Goal: Communication & Community: Answer question/provide support

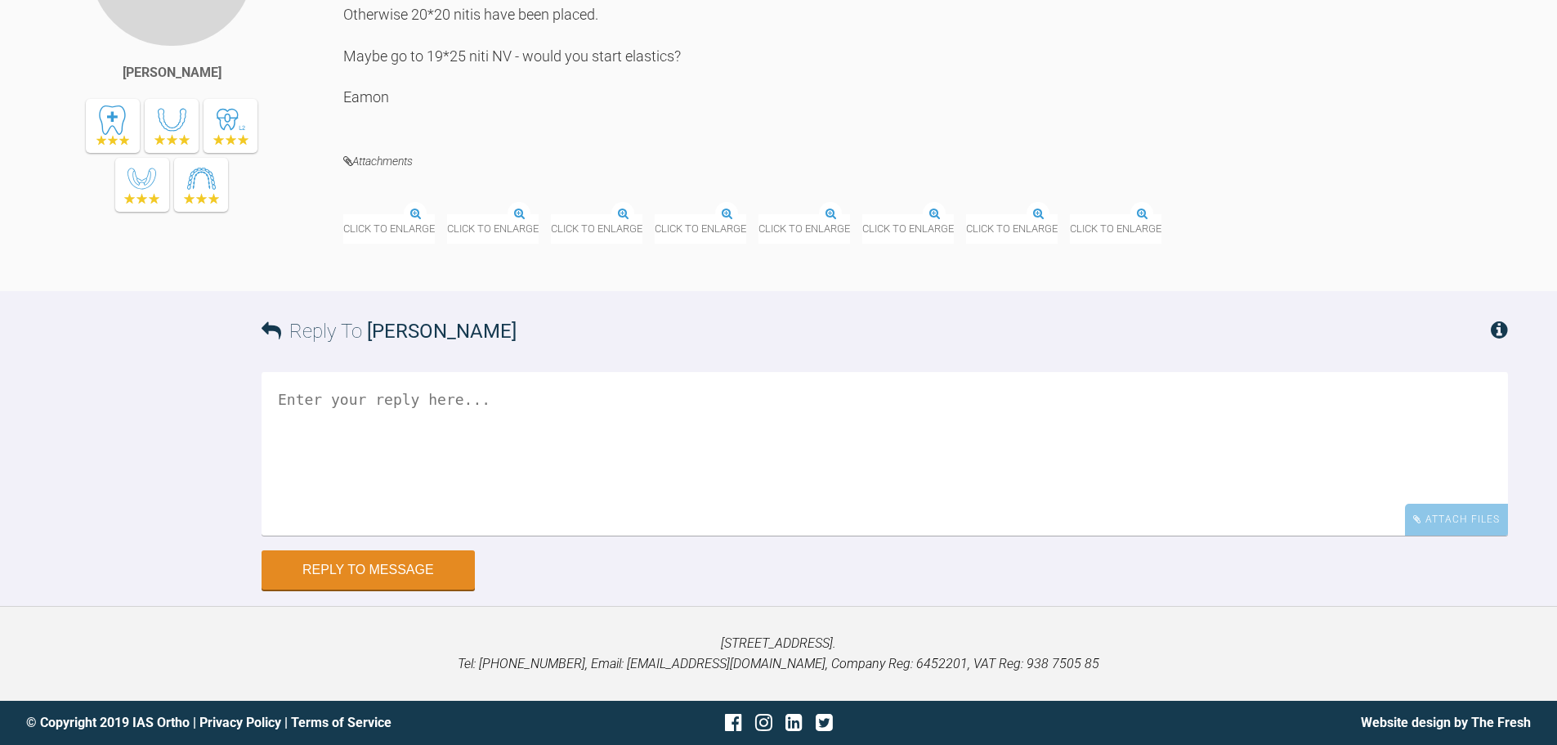
scroll to position [5651, 0]
click at [1461, 526] on div "Attach Files" at bounding box center [1456, 520] width 103 height 32
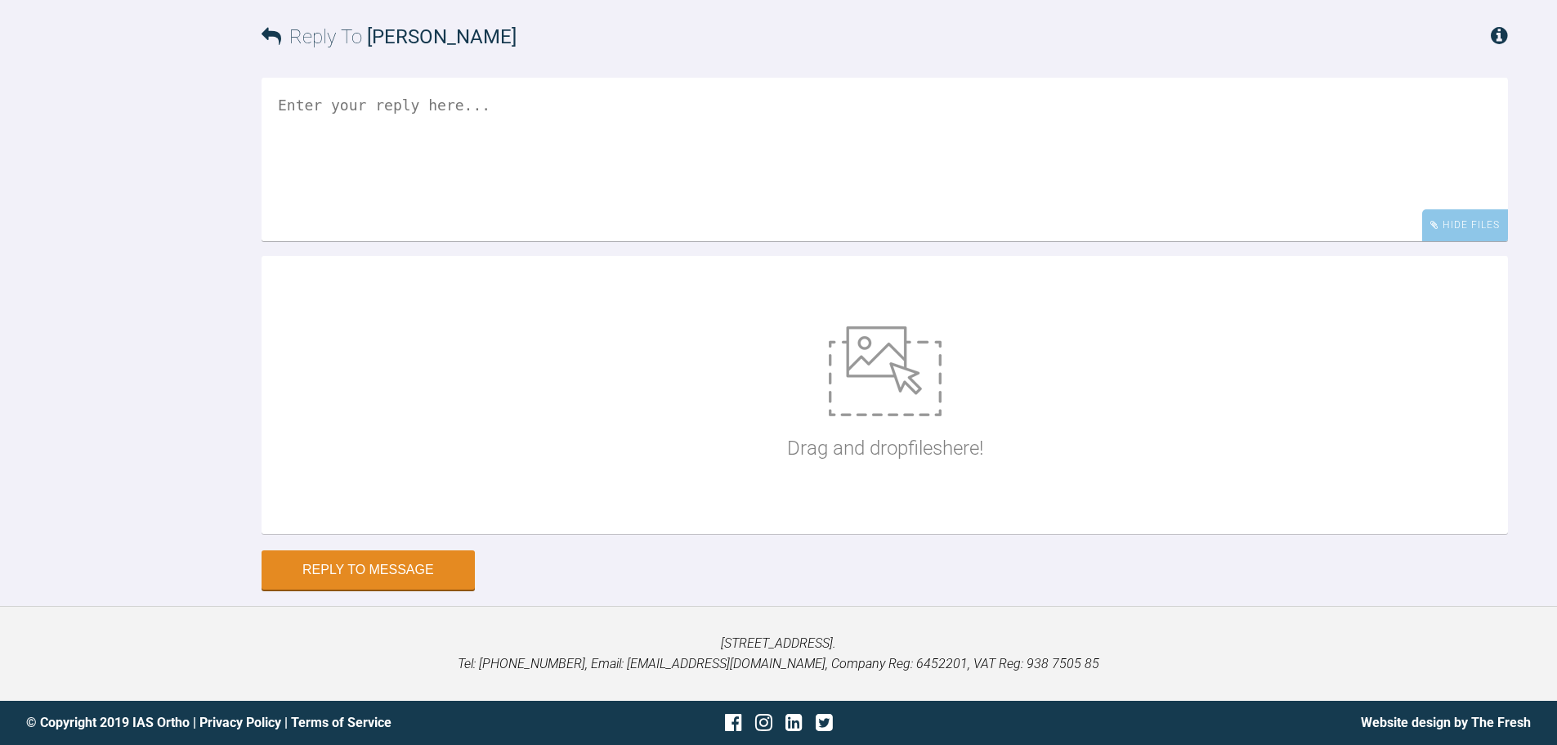
scroll to position [6190, 0]
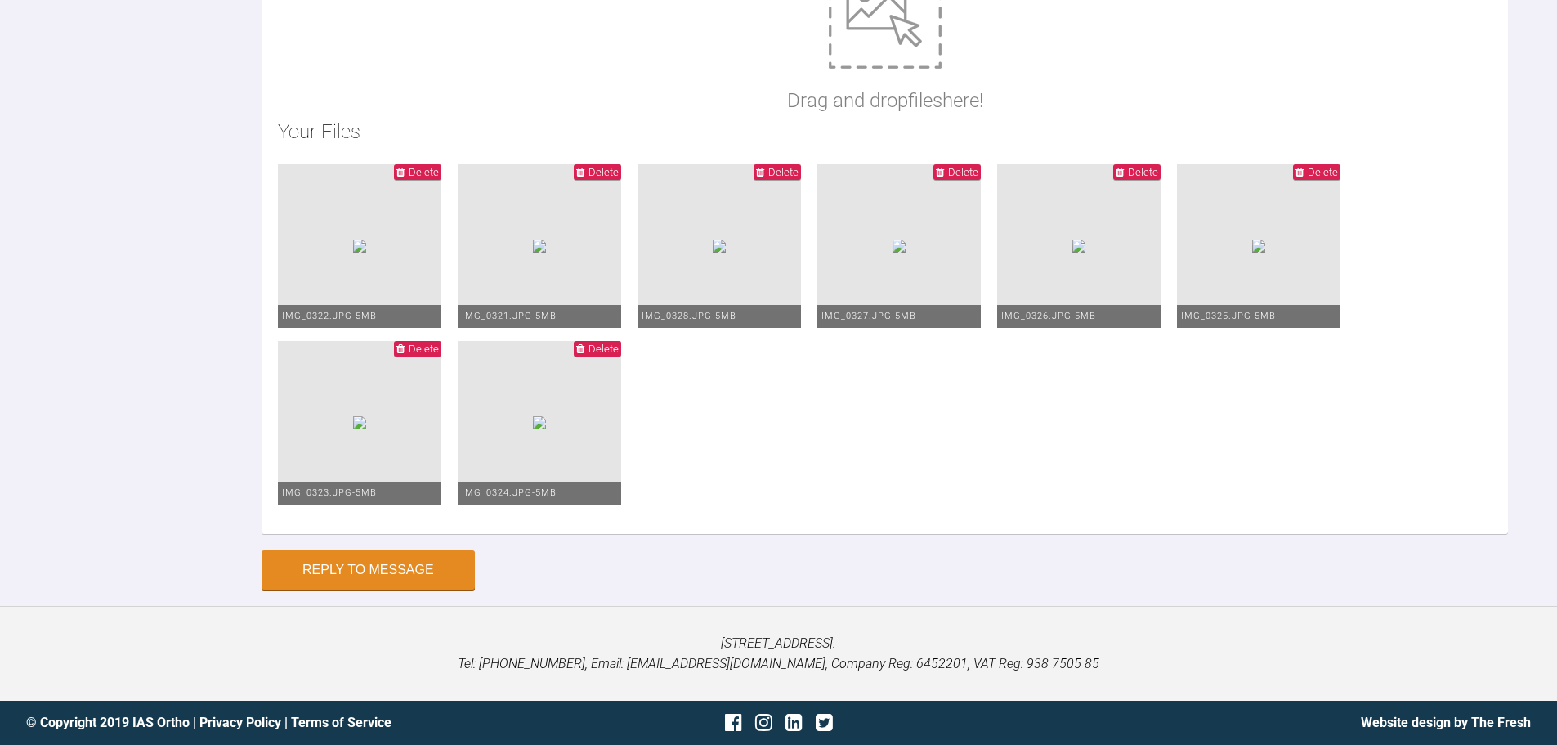
type textarea "HI Asif, Decent progress here with Jaydon. I have retained the lacebacks and we…"
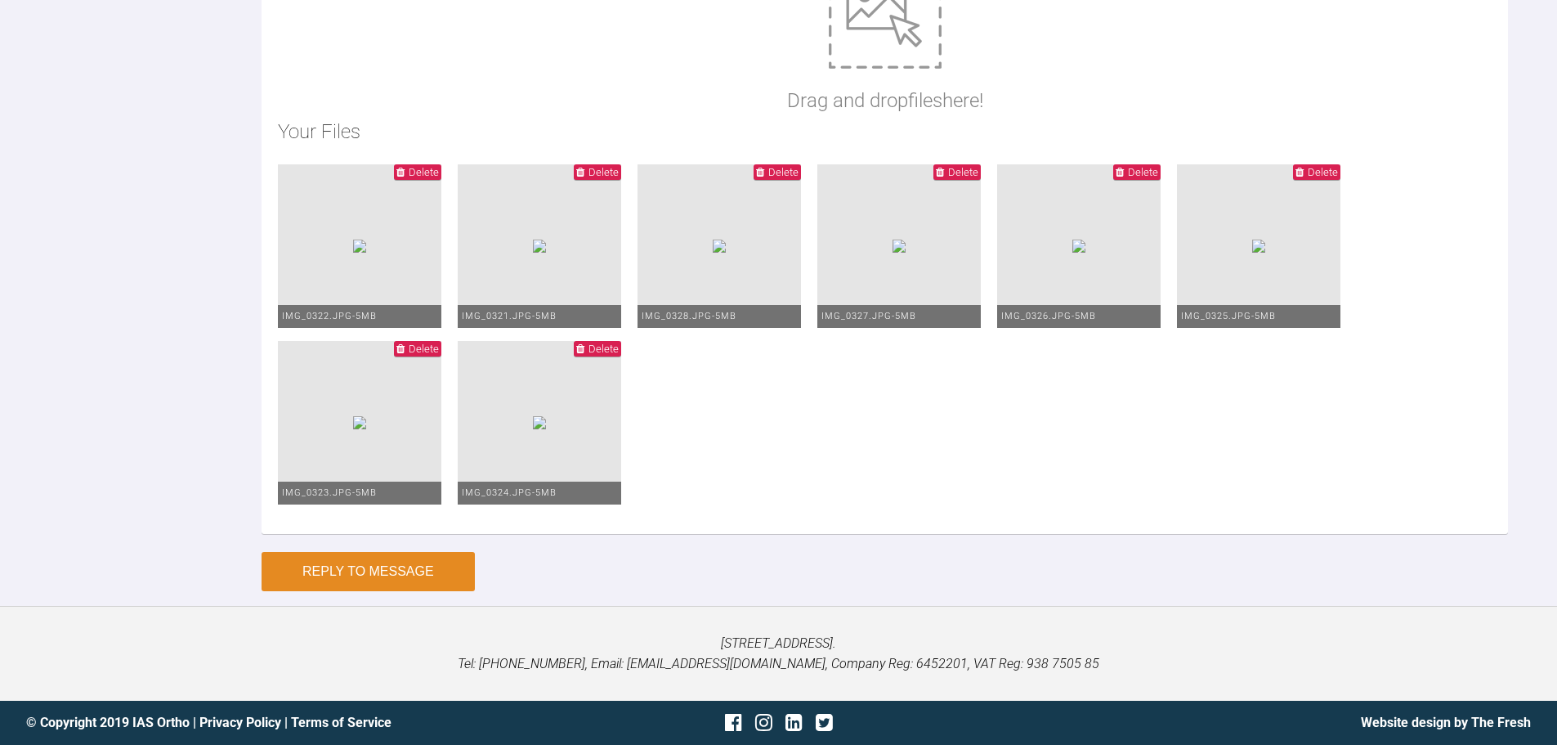
click at [328, 591] on button "Reply to Message" at bounding box center [368, 571] width 213 height 39
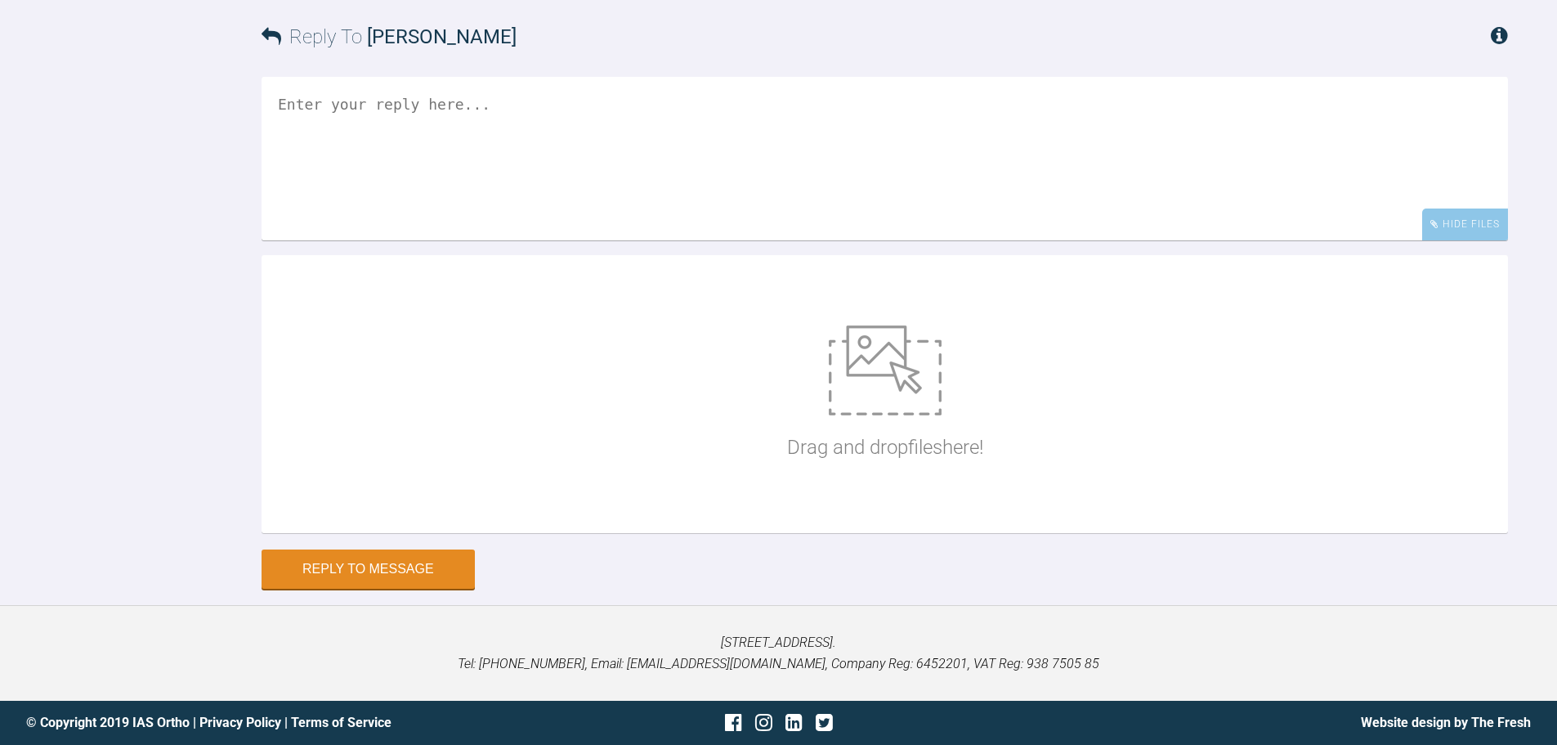
scroll to position [6360, 0]
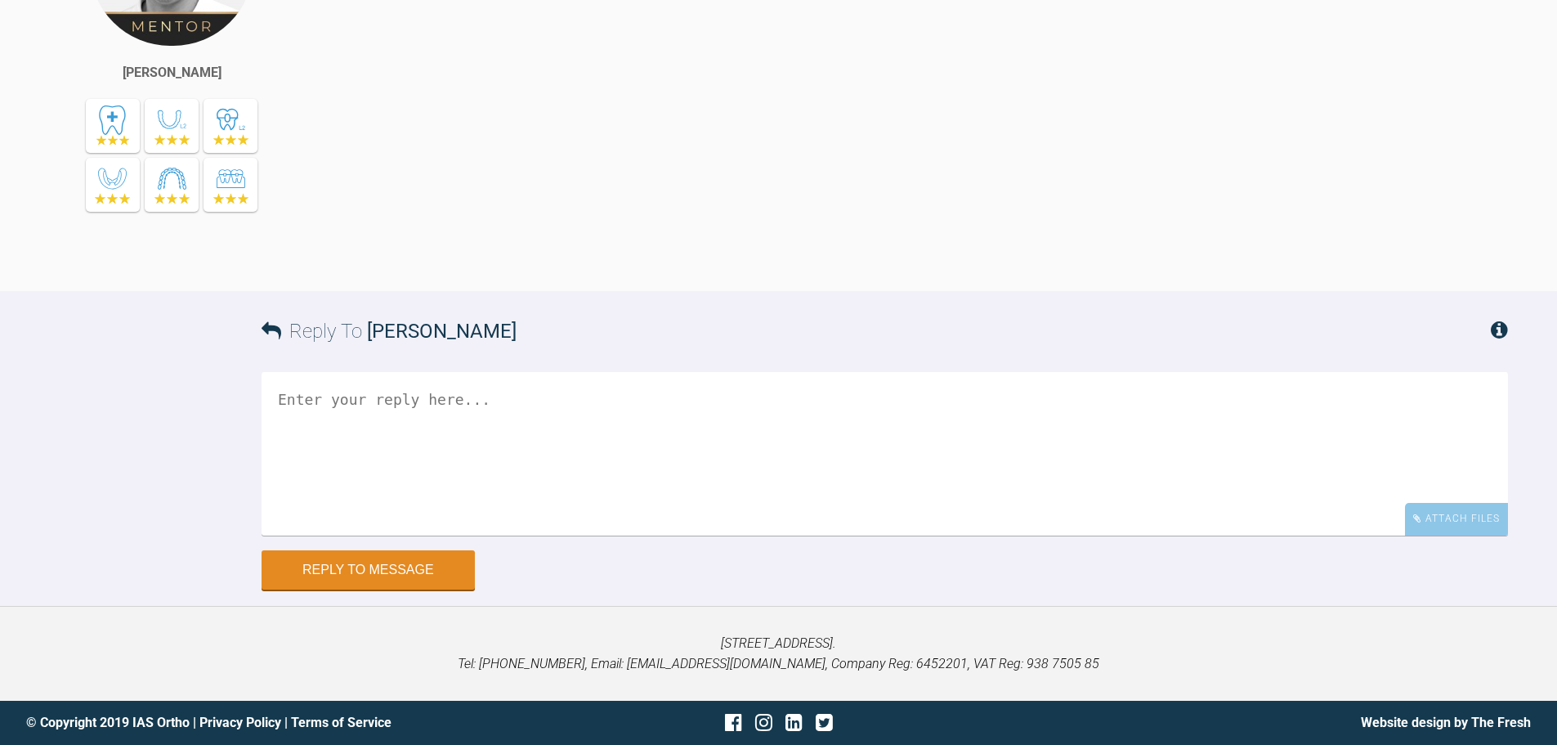
scroll to position [6146, 0]
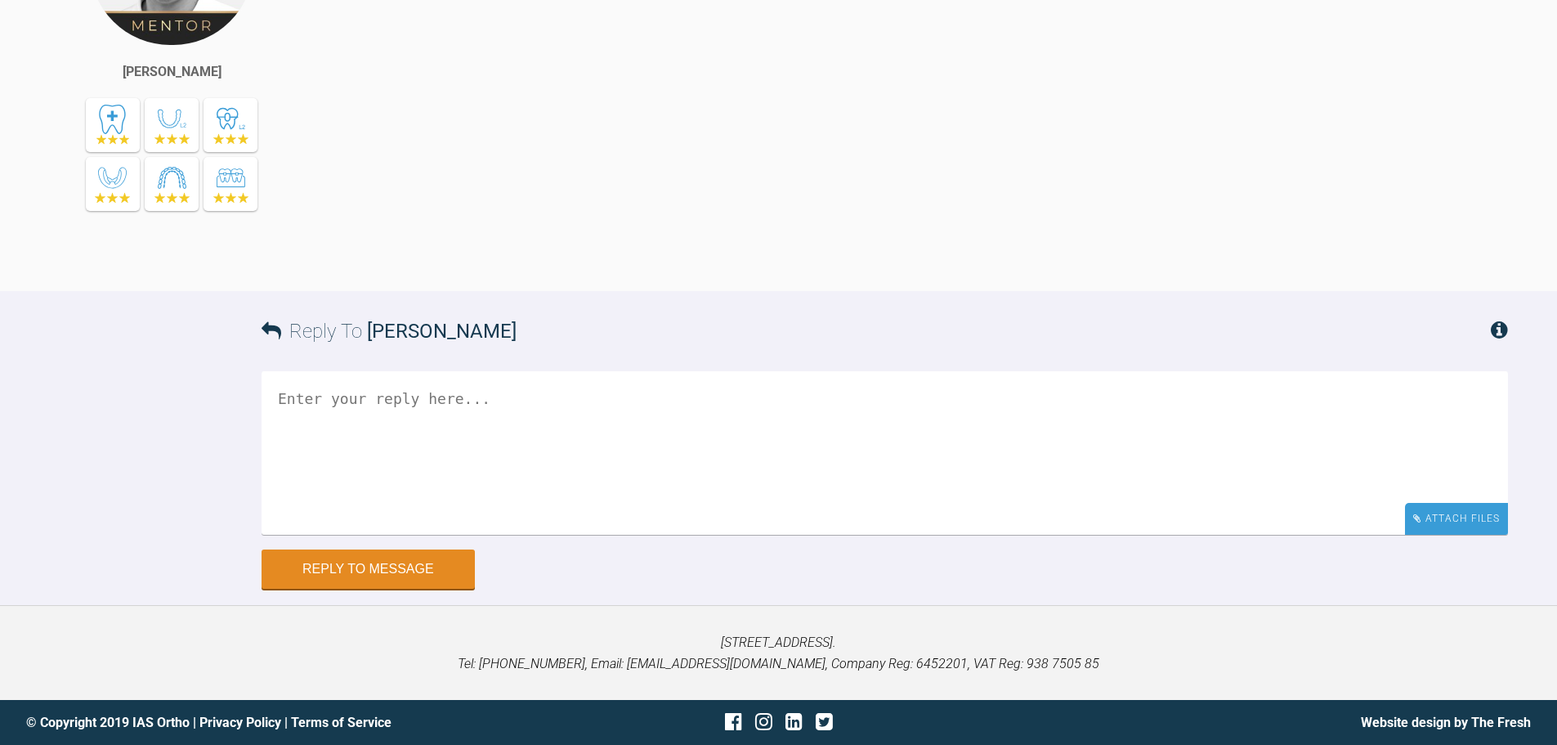
click at [1443, 523] on div "Attach Files" at bounding box center [1456, 519] width 103 height 32
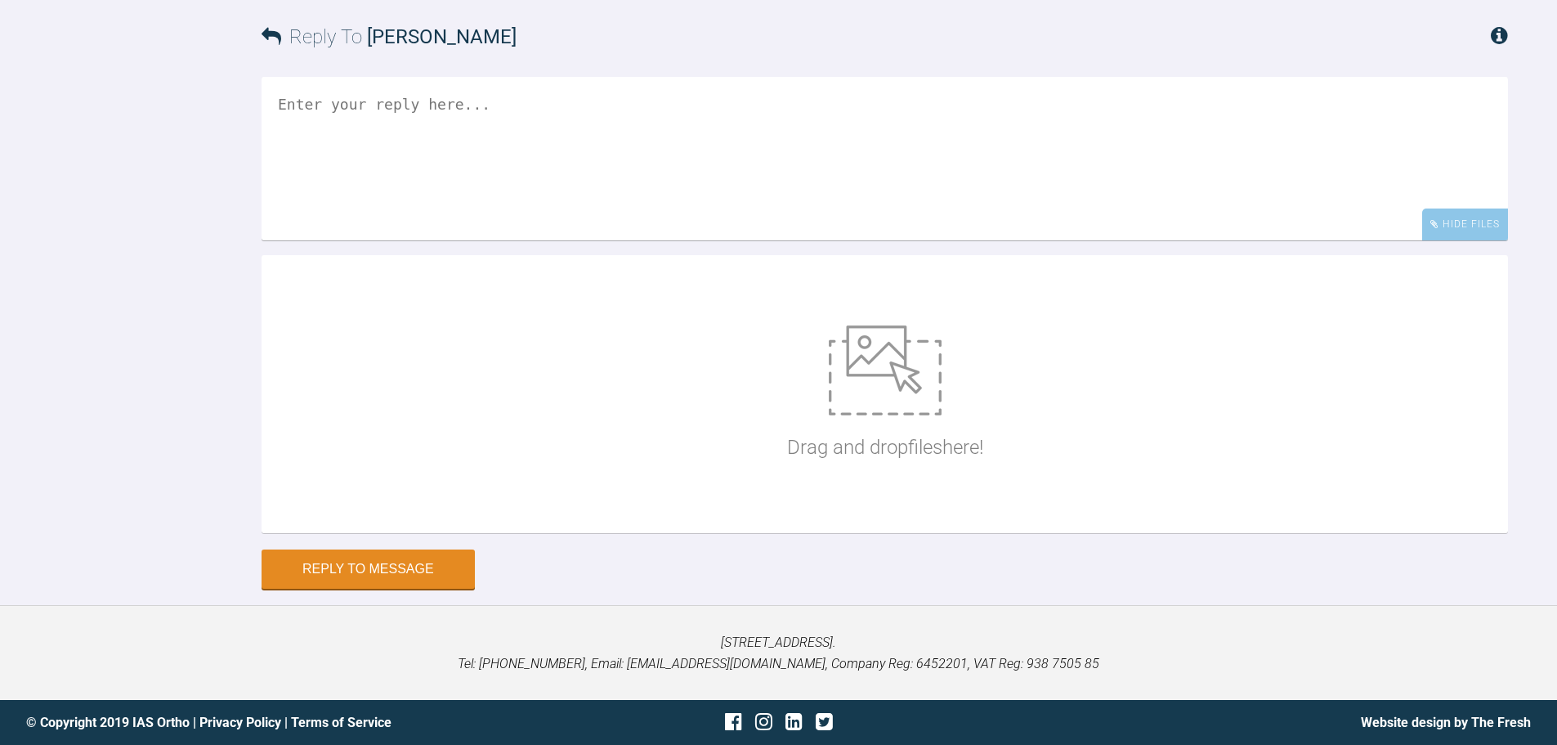
scroll to position [6440, 0]
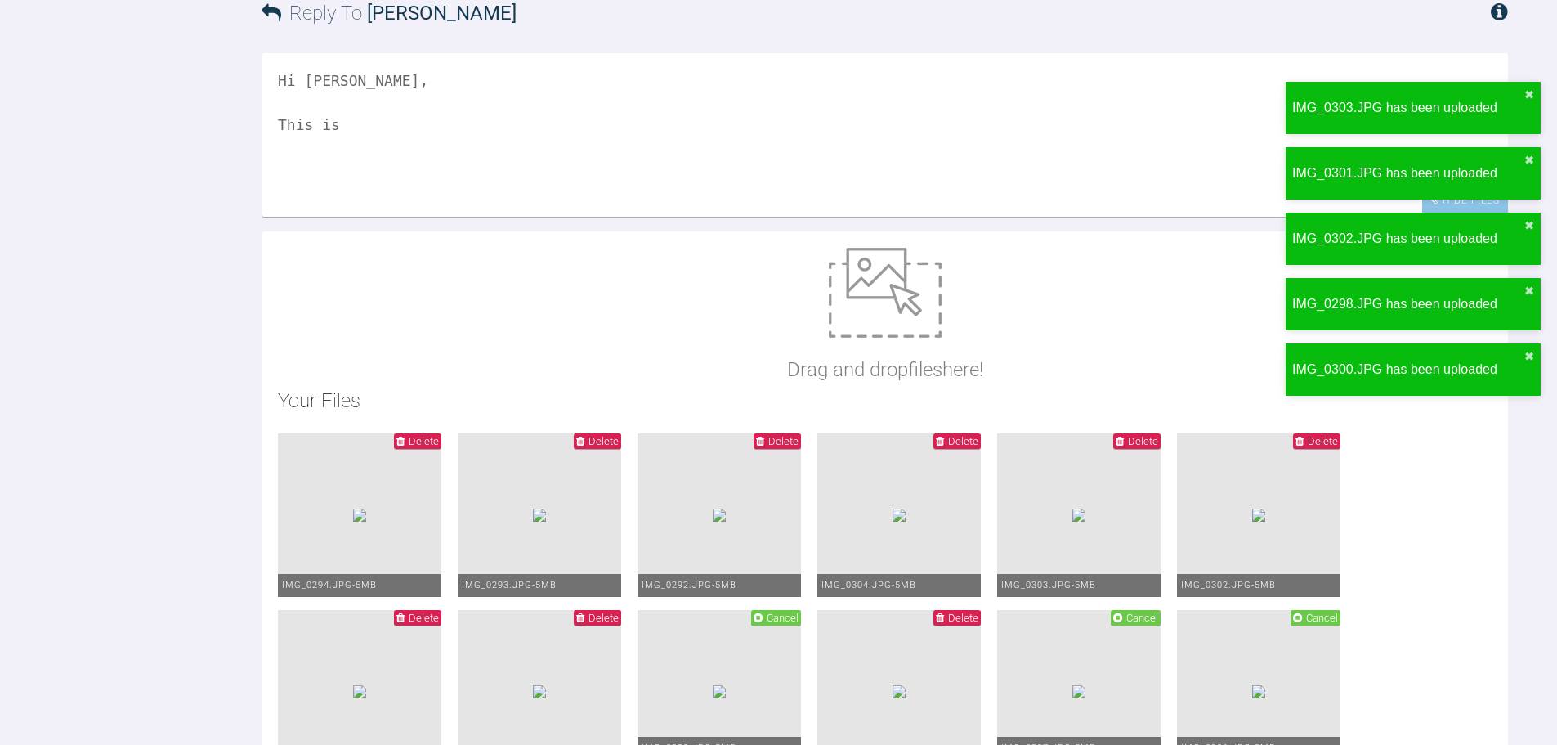
scroll to position [6195, 0]
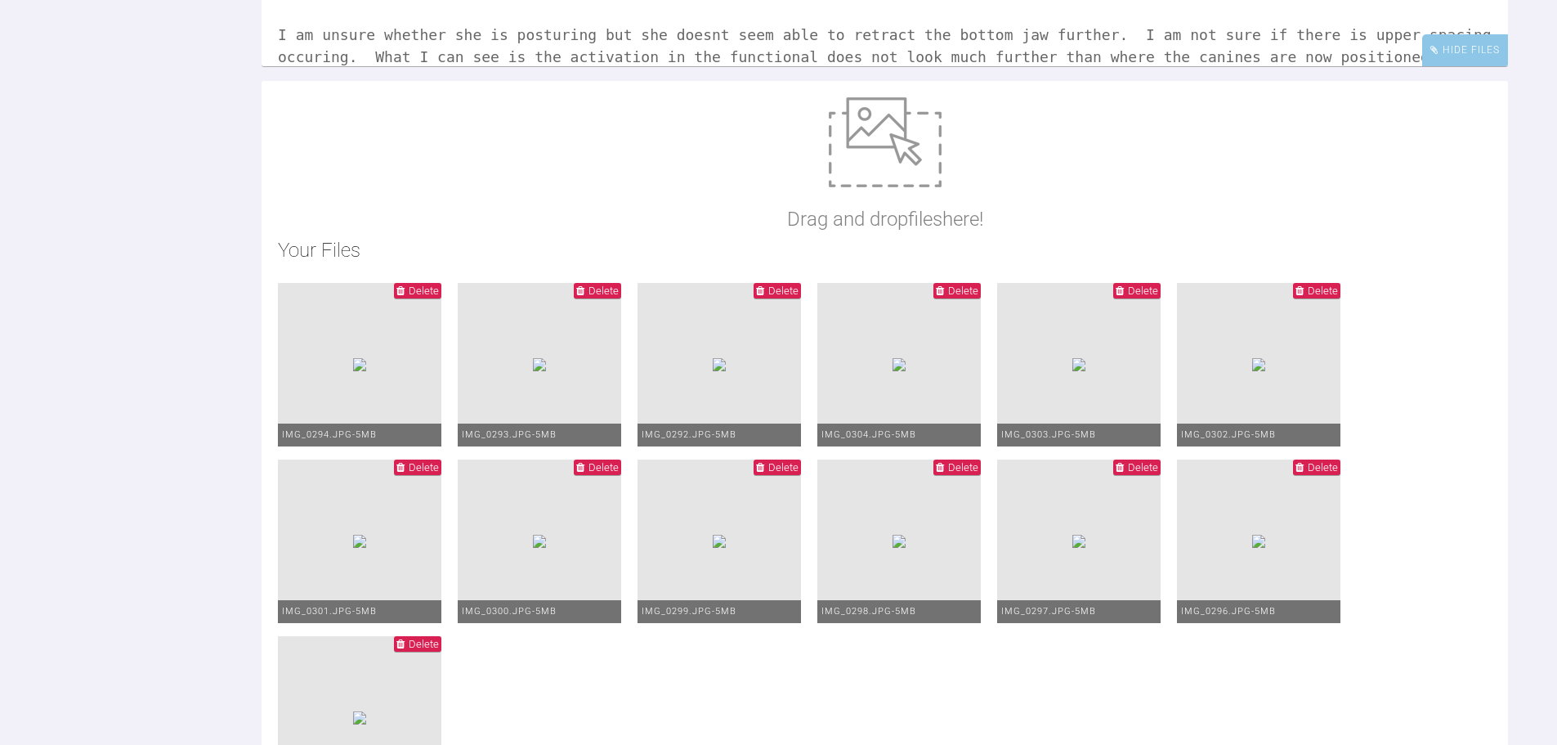
scroll to position [28, 0]
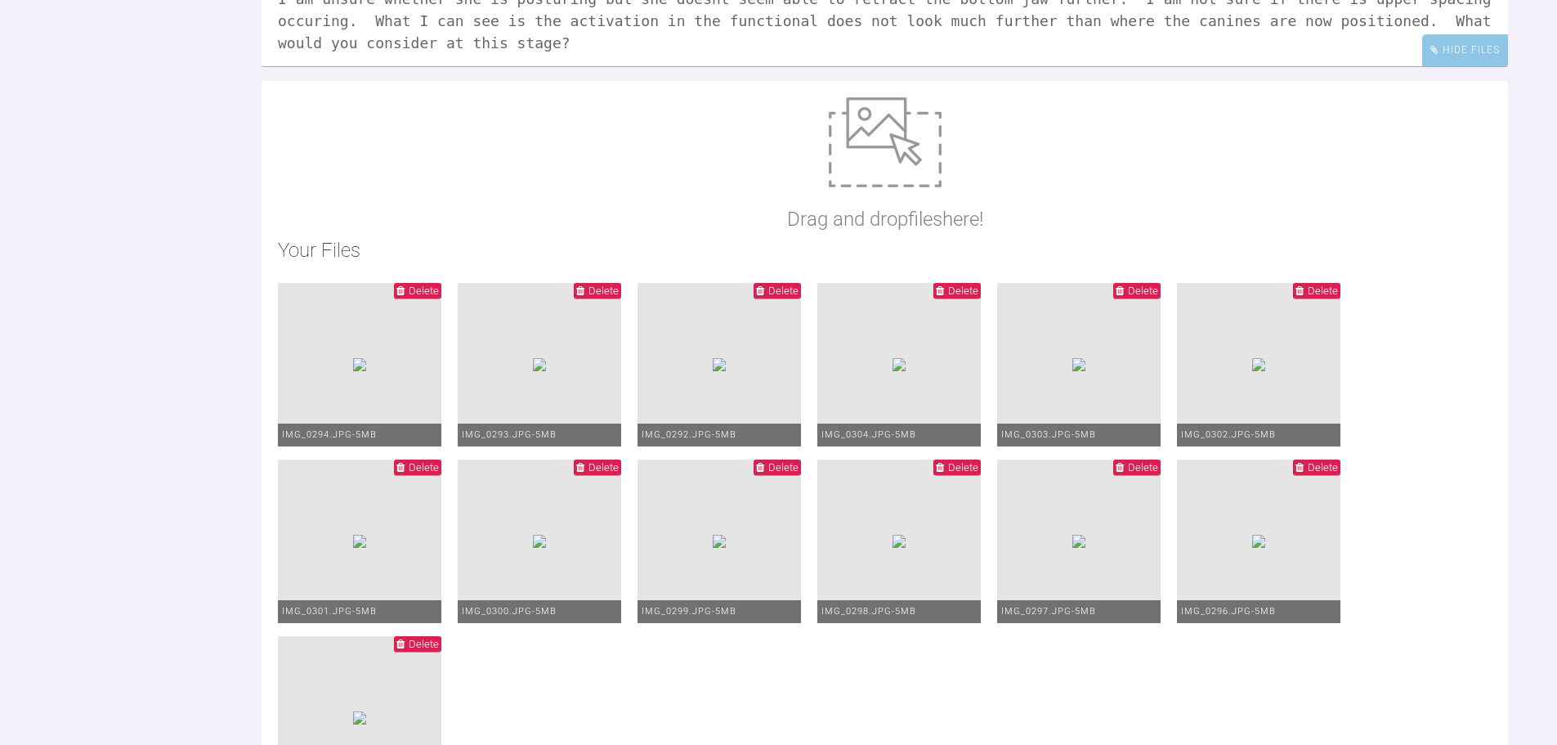
scroll to position [46, 0]
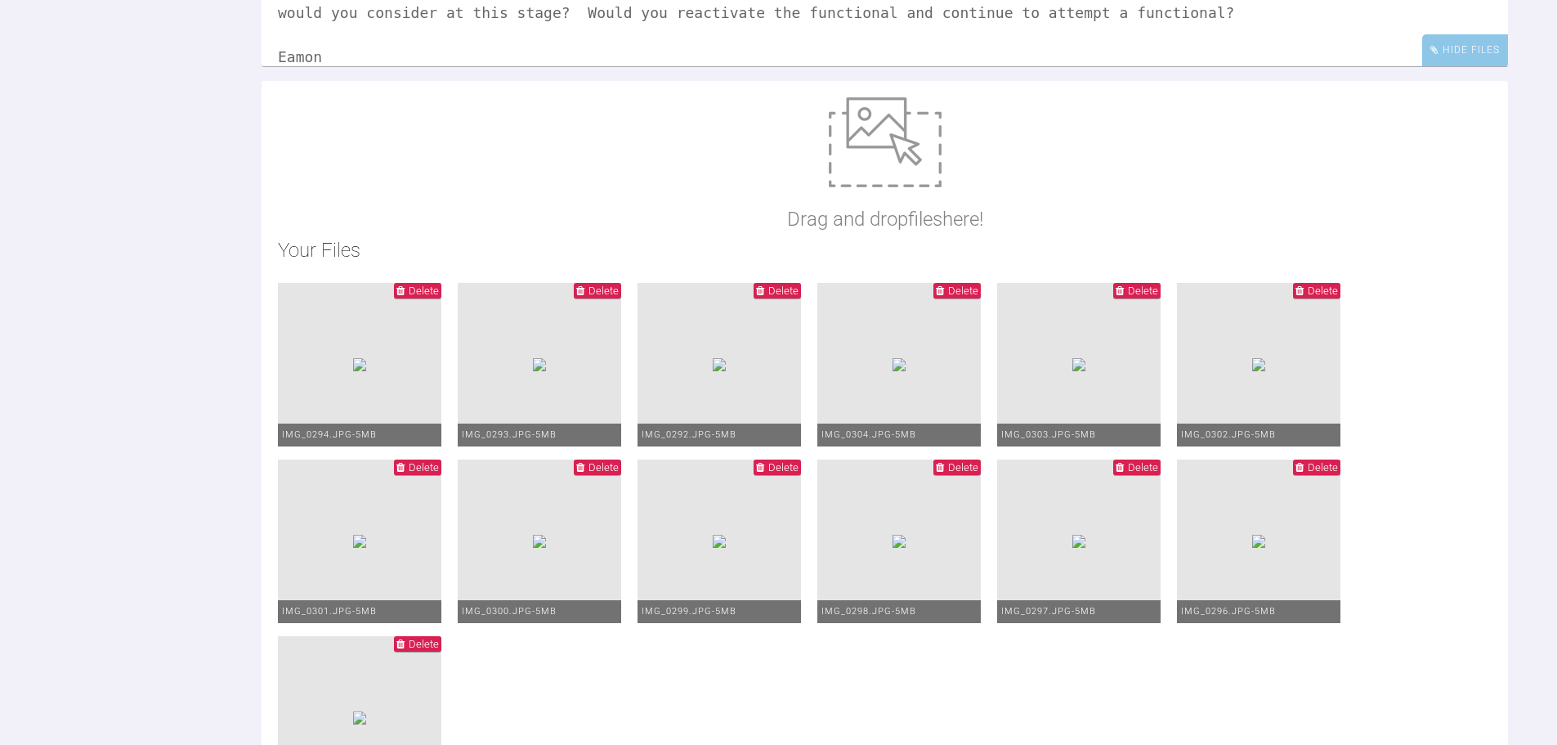
scroll to position [90, 0]
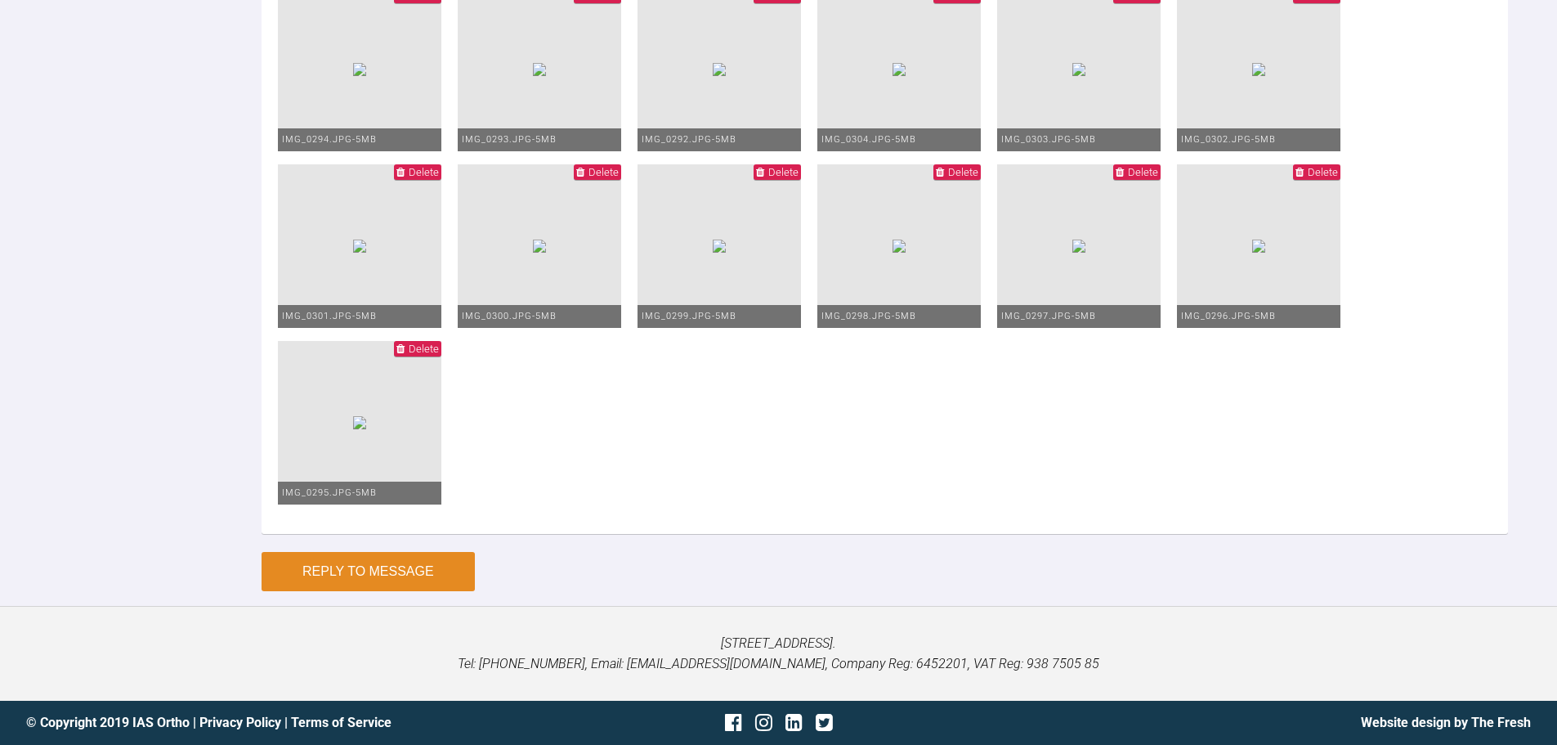
type textarea "Hi [PERSON_NAME], This is [PERSON_NAME] [DATE]. Compliance appears to be good. …"
click at [390, 574] on button "Reply to Message" at bounding box center [368, 571] width 213 height 39
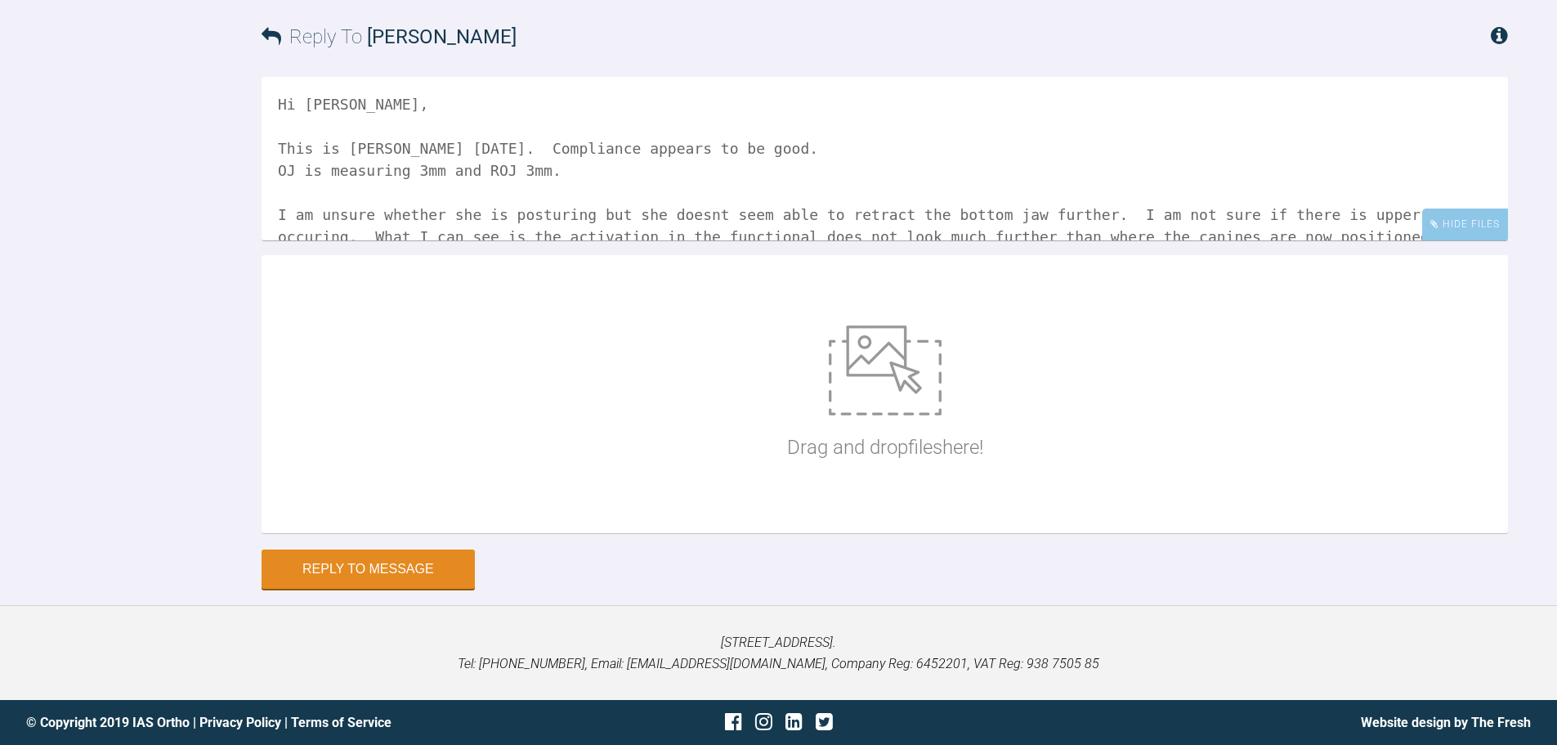
scroll to position [7102, 0]
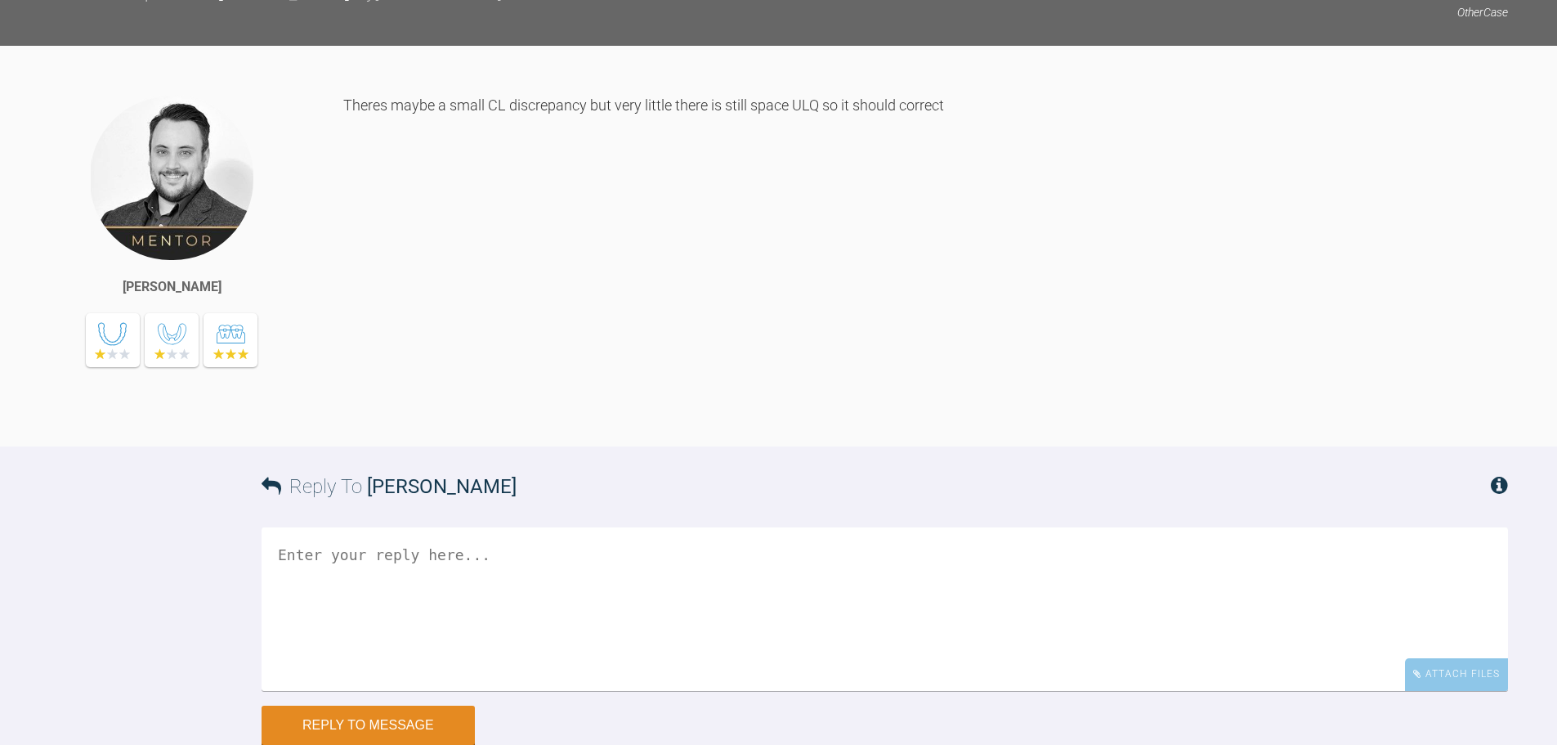
scroll to position [9077, 0]
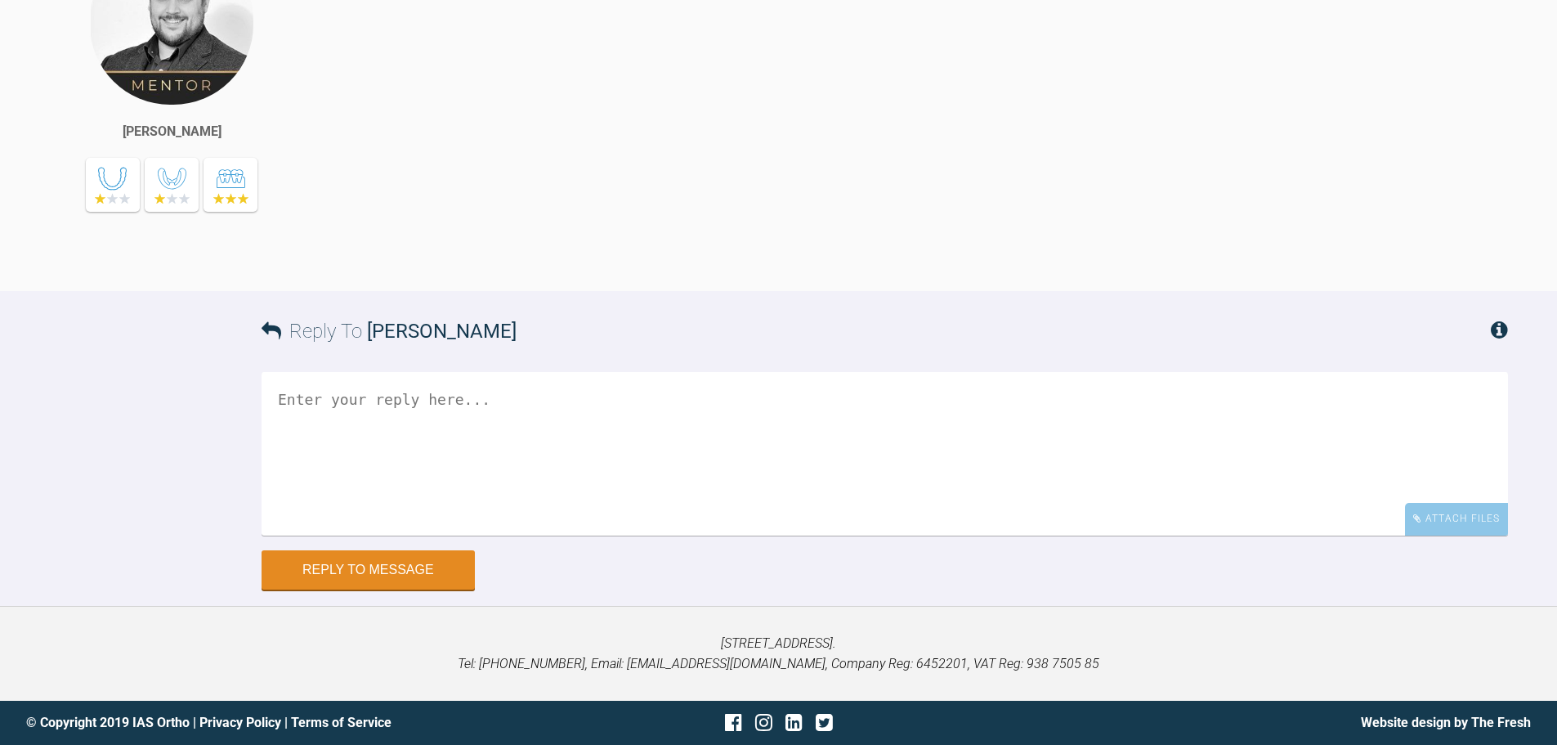
scroll to position [9904, 0]
click at [1474, 526] on div "Attach Files" at bounding box center [1456, 519] width 103 height 32
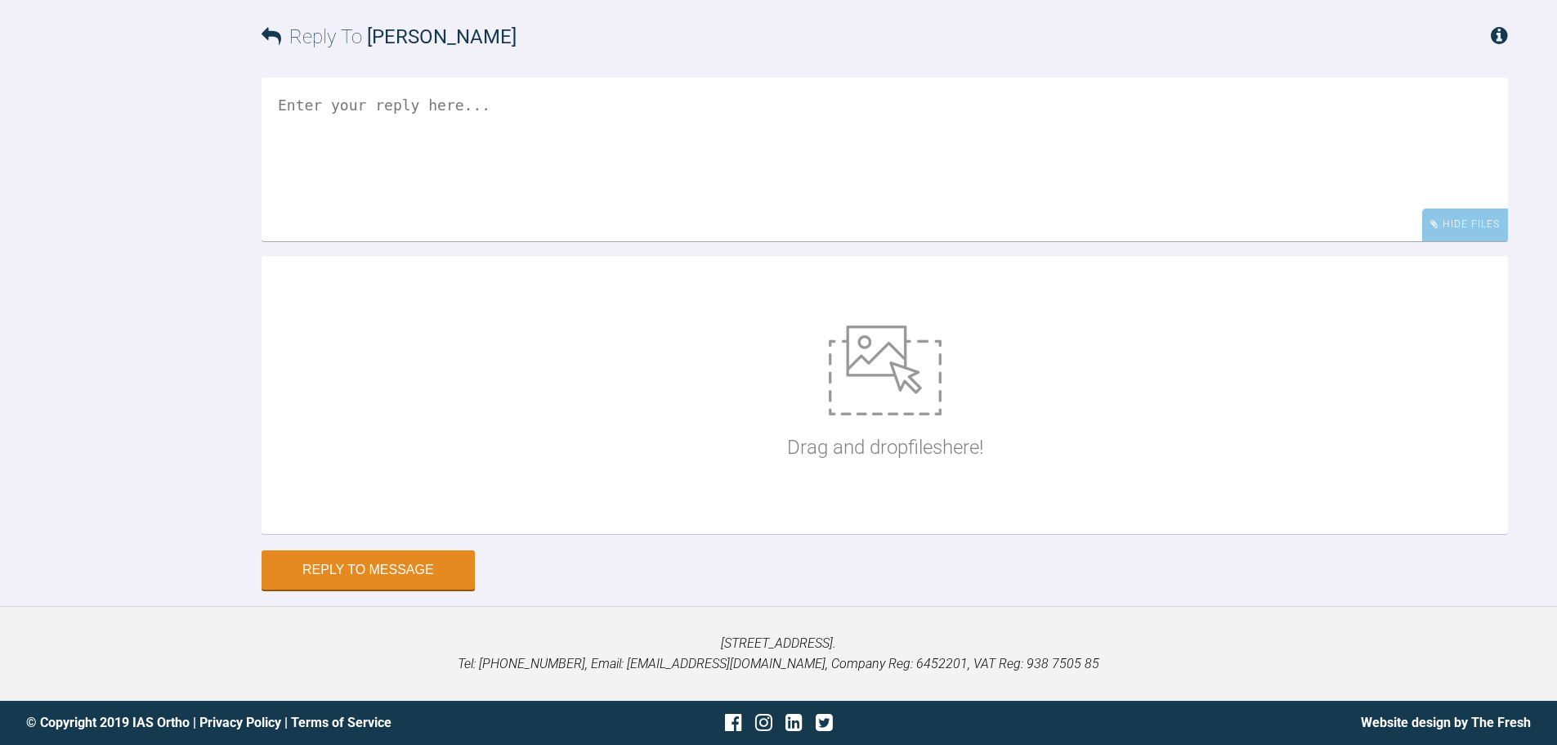
scroll to position [10198, 0]
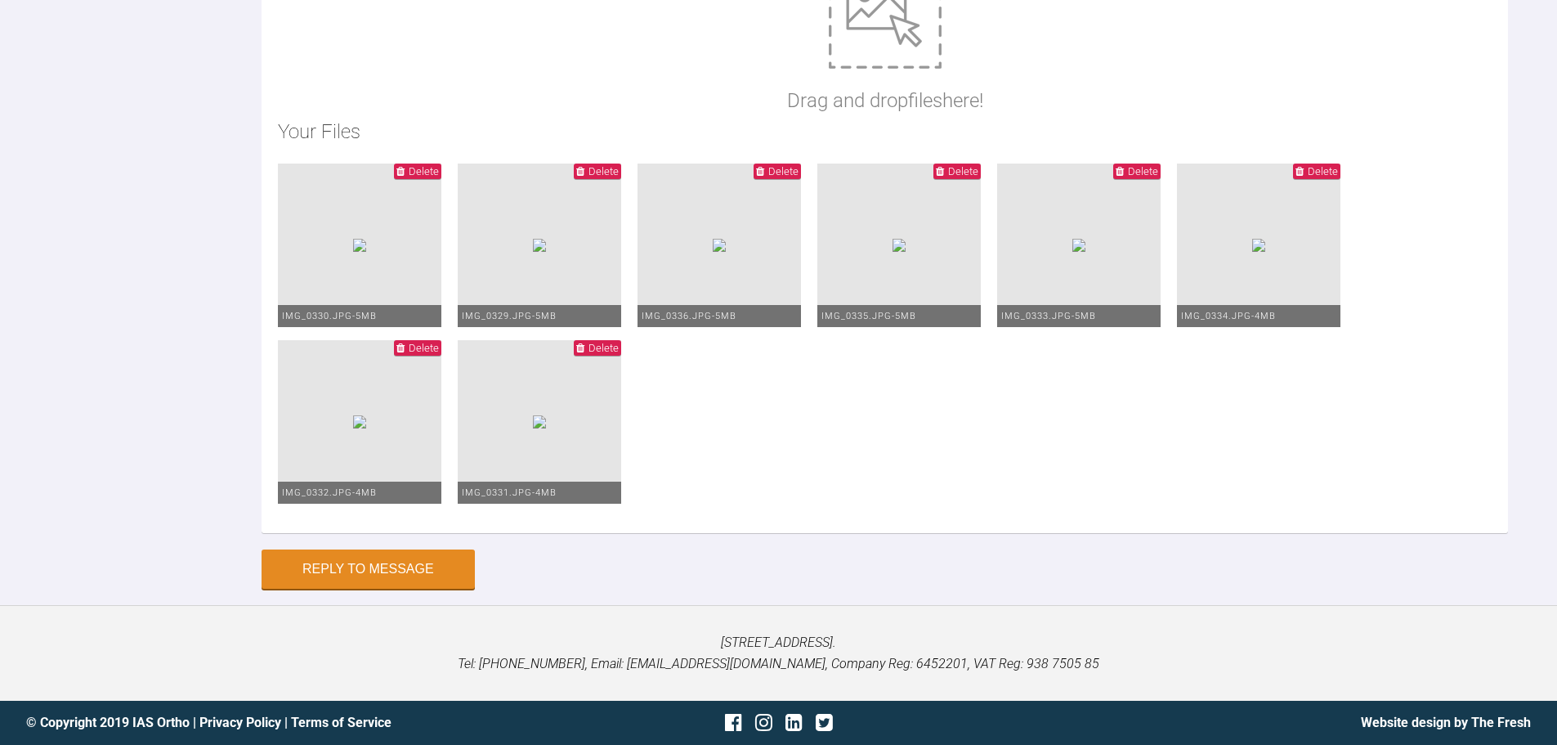
scroll to position [10491, 0]
type textarea "Hi Greg, This is us this morning. I have managed to get into 19*25 SS U+L and h…"
click at [312, 563] on button "Reply to Message" at bounding box center [368, 570] width 213 height 39
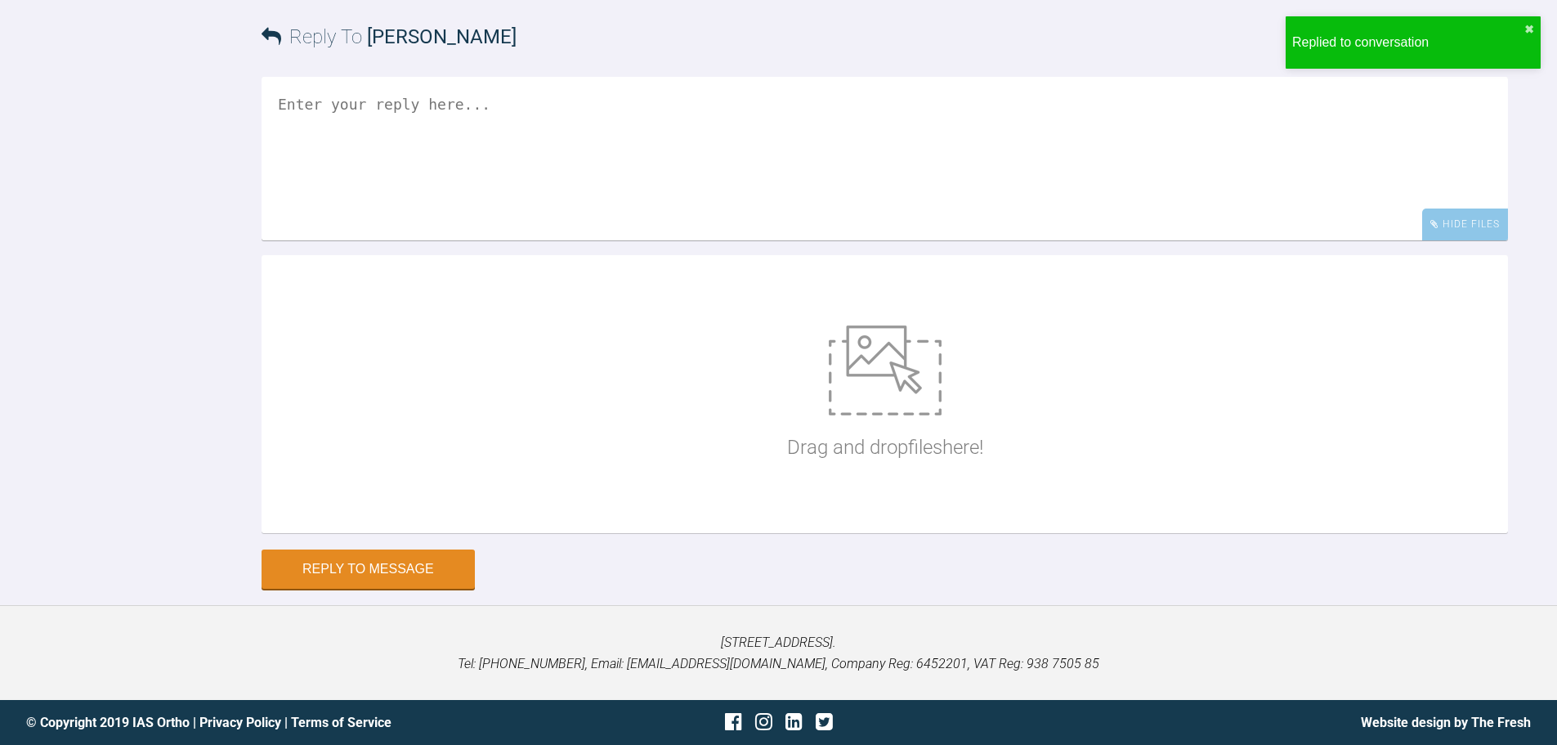
scroll to position [10449, 0]
